Goal: Transaction & Acquisition: Purchase product/service

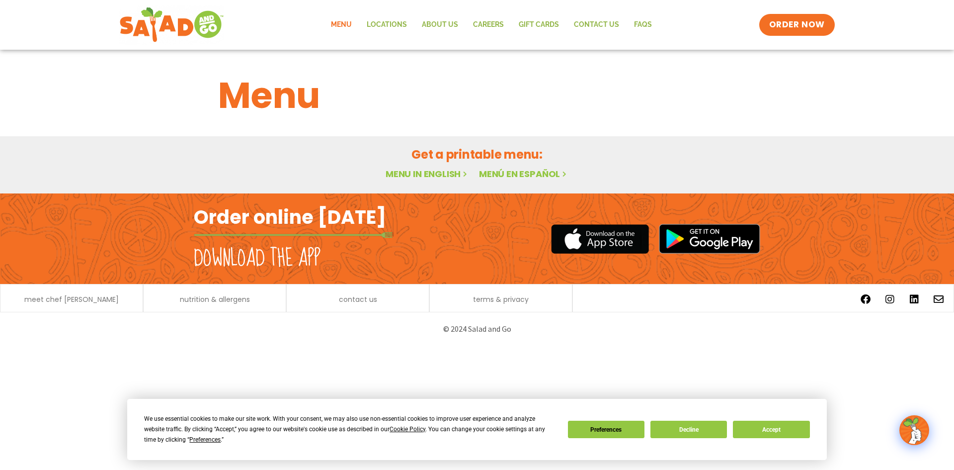
click at [351, 22] on link "Menu" at bounding box center [342, 24] width 36 height 23
click at [380, 25] on link "Locations" at bounding box center [386, 24] width 55 height 23
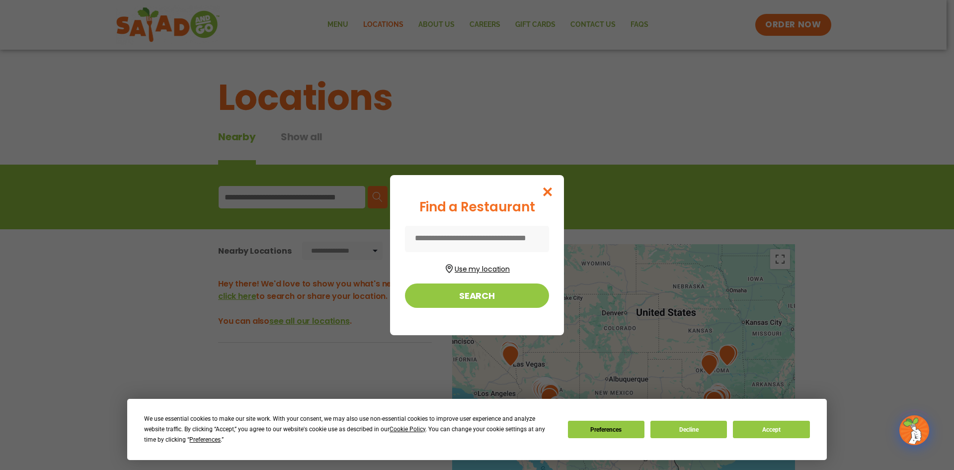
click at [466, 262] on button "Use my location" at bounding box center [477, 267] width 144 height 13
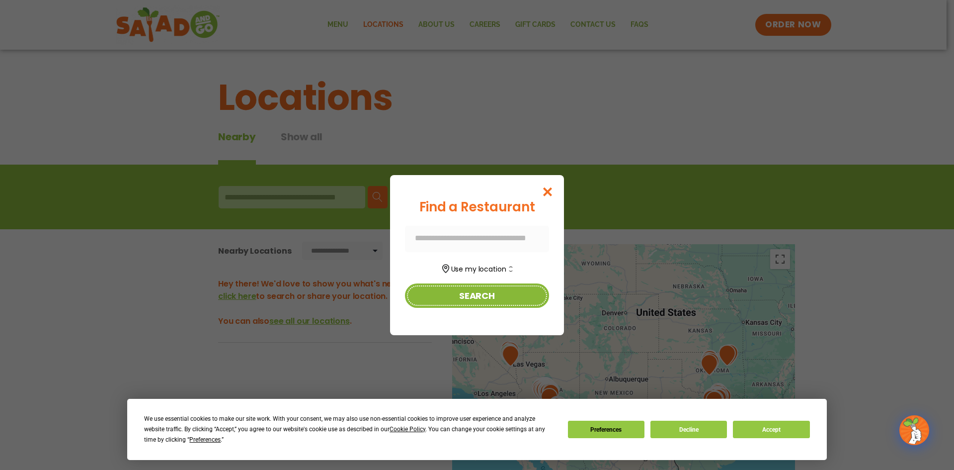
click at [466, 287] on button "Search" at bounding box center [477, 295] width 144 height 24
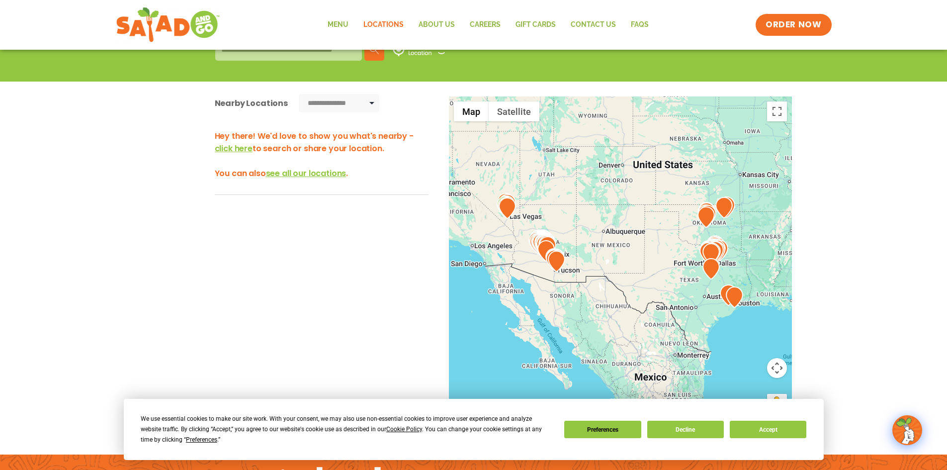
scroll to position [149, 0]
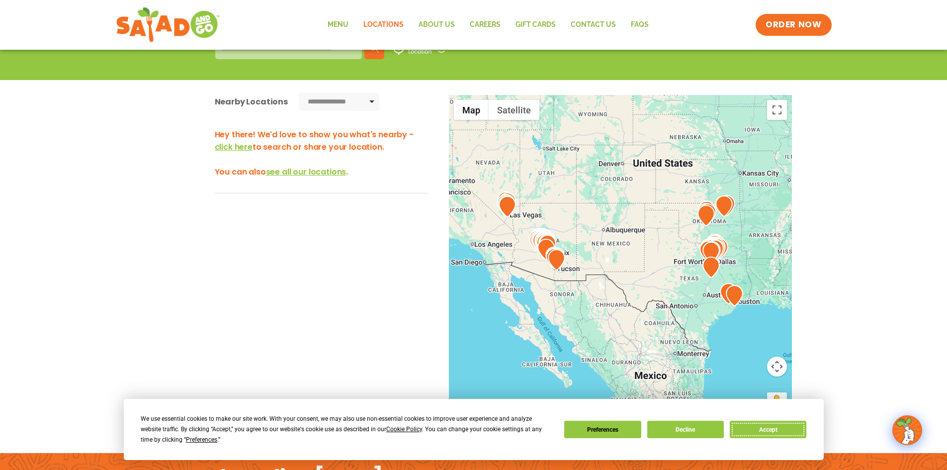
click at [773, 425] on button "Accept" at bounding box center [768, 429] width 77 height 17
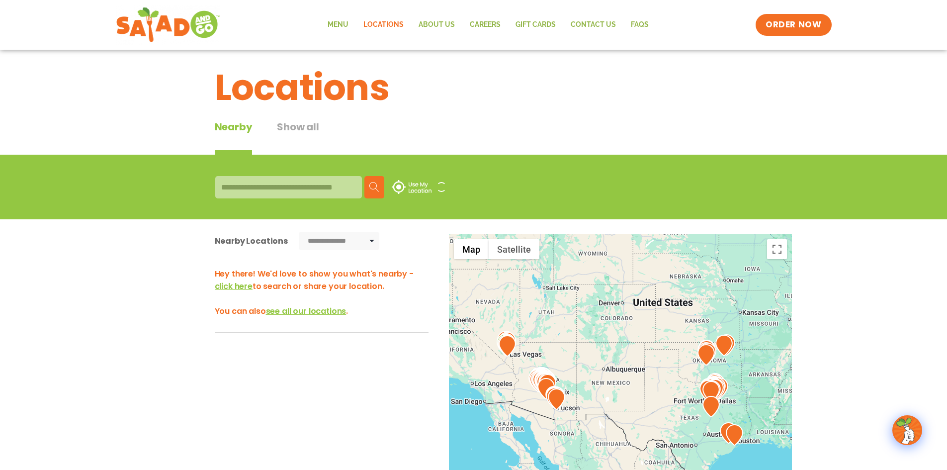
scroll to position [0, 0]
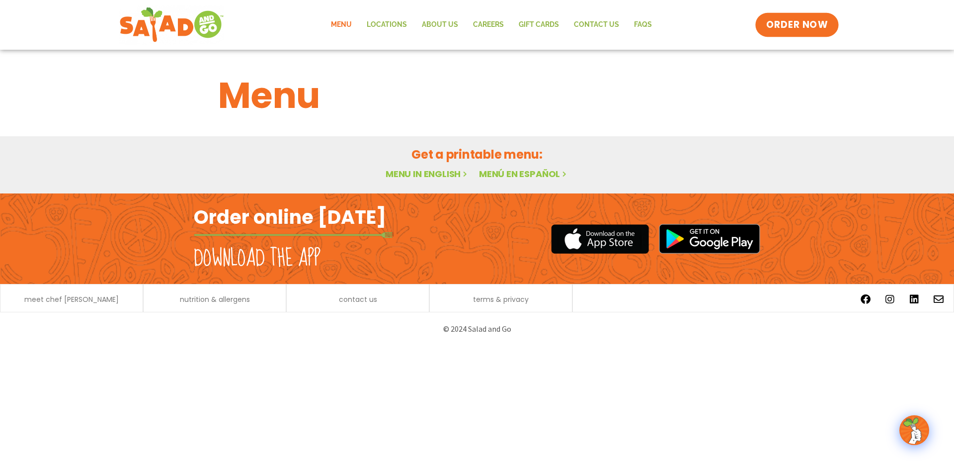
click at [772, 18] on span "ORDER NOW" at bounding box center [797, 24] width 62 height 13
